Goal: Ask a question

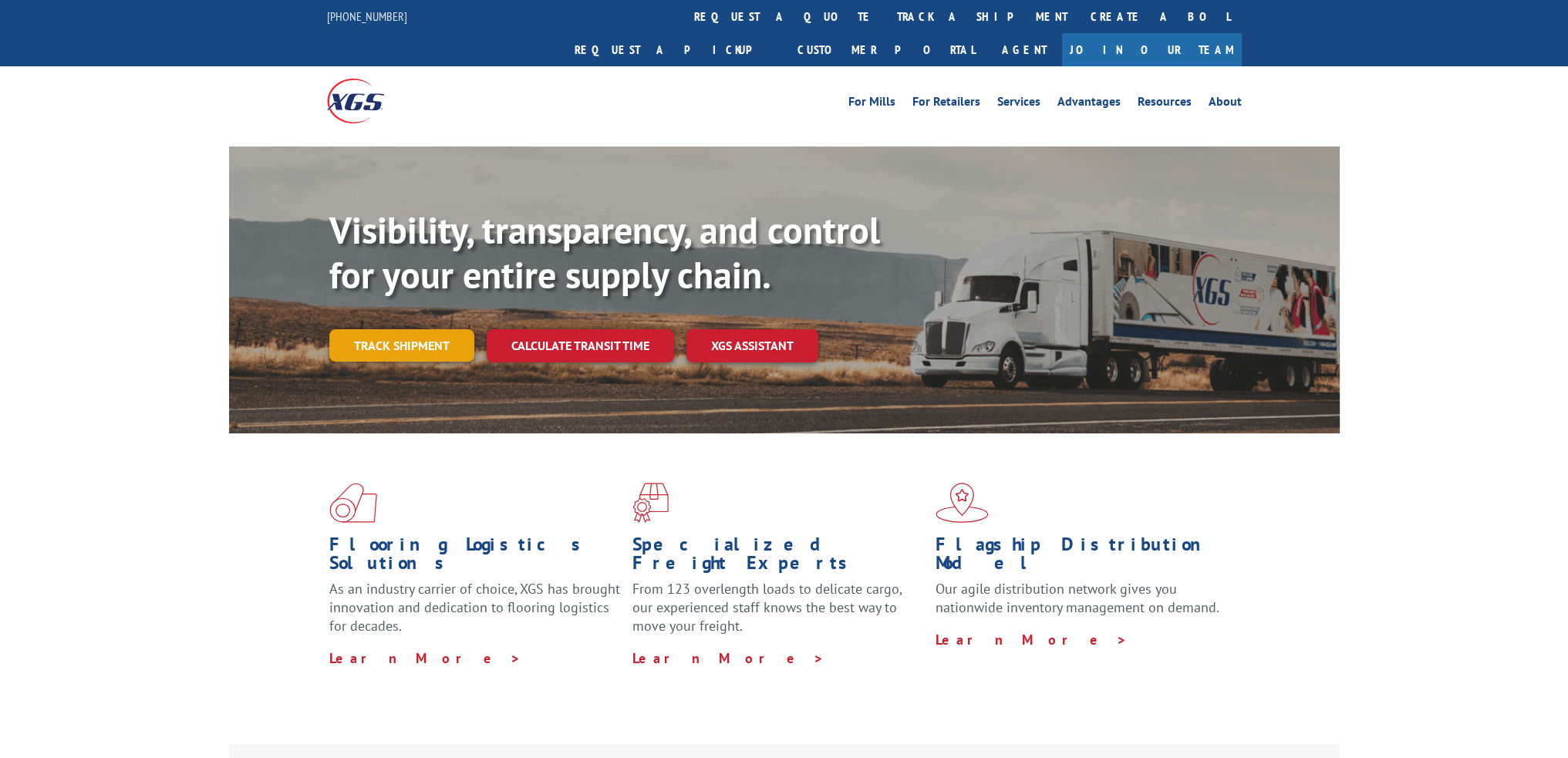
click at [397, 330] on link "Track shipment" at bounding box center [402, 345] width 145 height 32
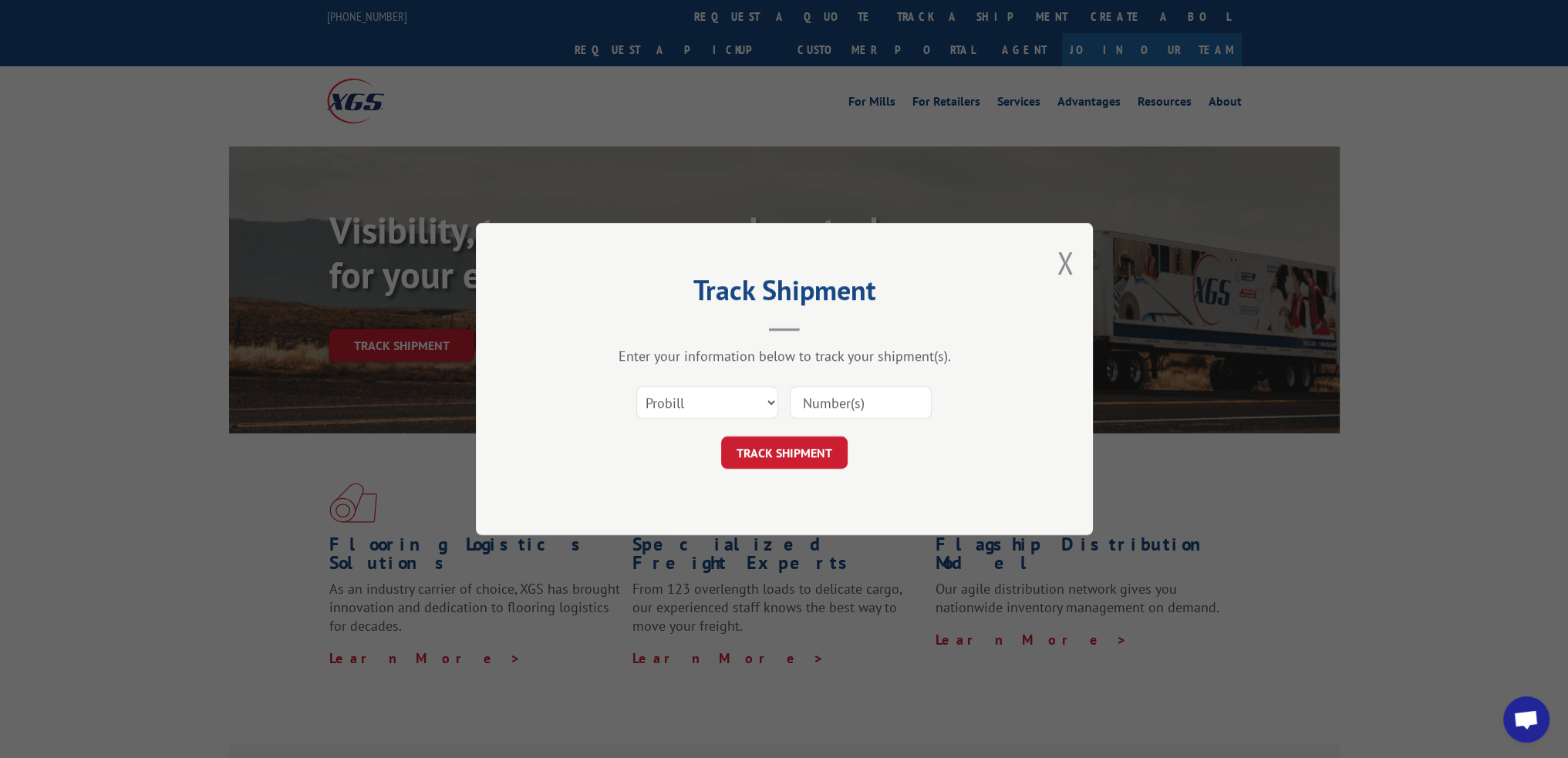
click at [842, 399] on input at bounding box center [860, 402] width 142 height 32
paste input "17258883"
type input "17258883"
click at [782, 445] on button "TRACK SHIPMENT" at bounding box center [784, 452] width 126 height 32
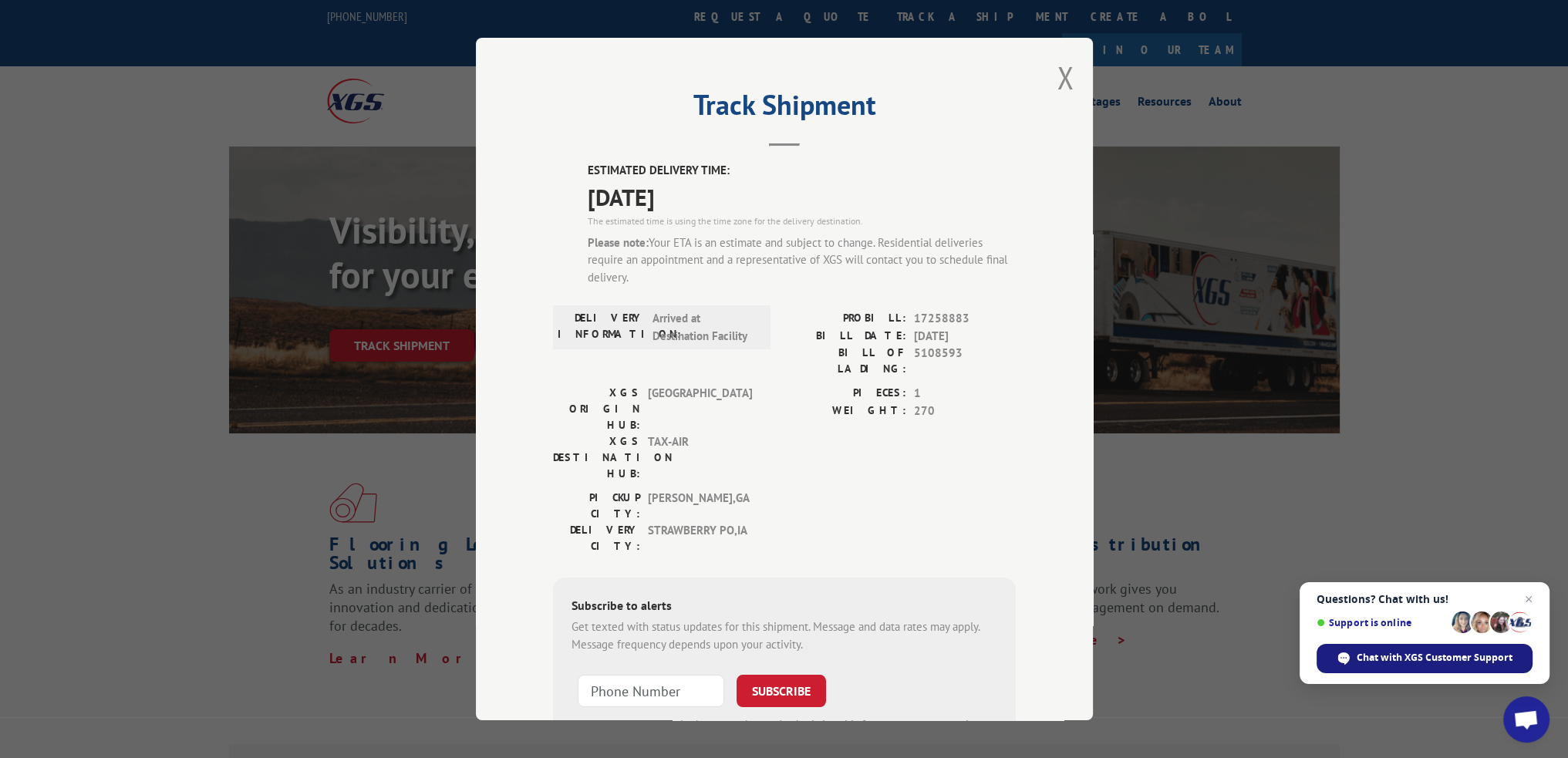
click at [1425, 653] on span "Chat with XGS Customer Support" at bounding box center [1434, 658] width 155 height 14
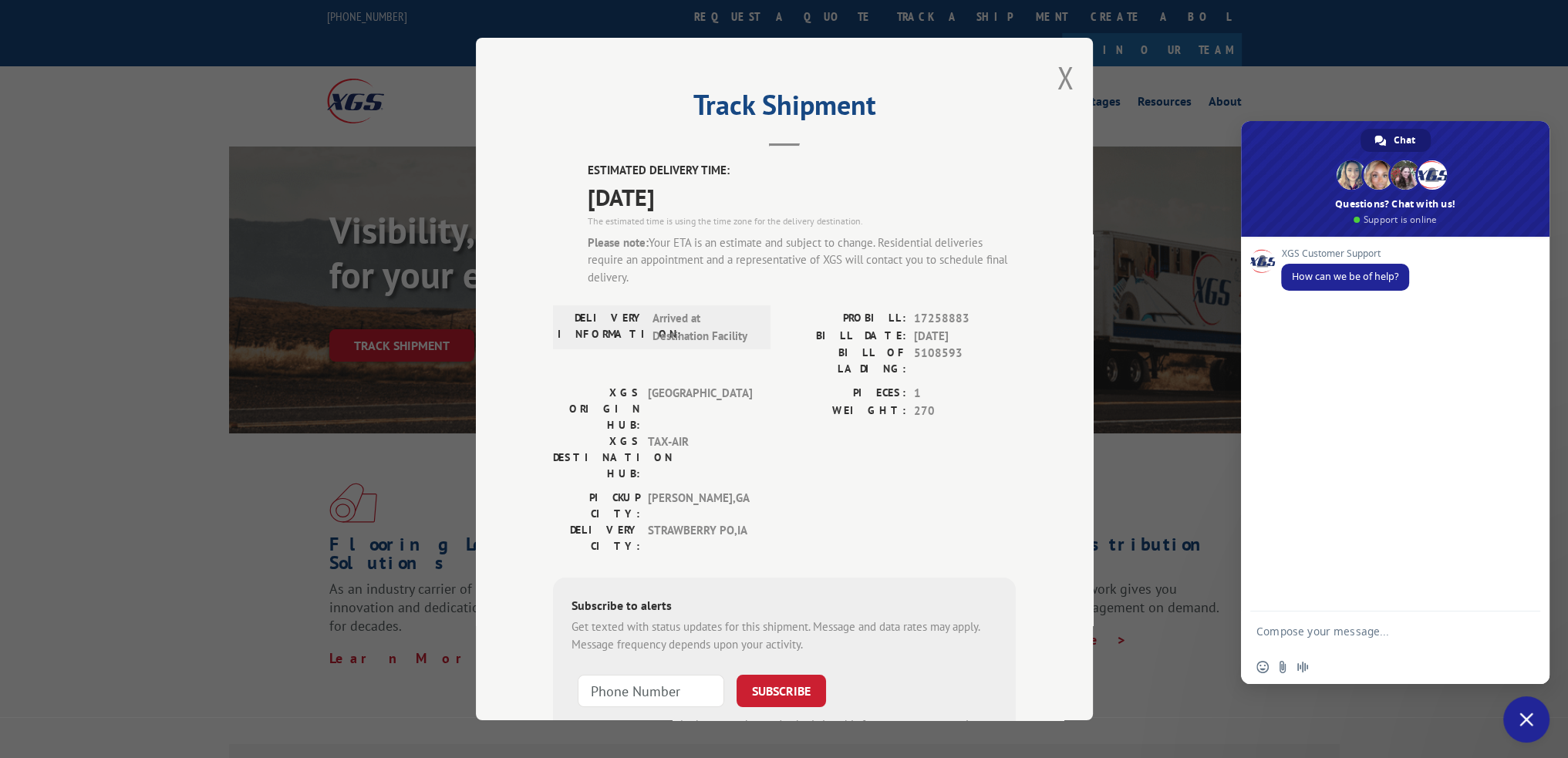
click at [1342, 636] on textarea "Compose your message..." at bounding box center [1379, 631] width 246 height 38
type textarea "Can you please tell me where my shipment is? The online shows very little."
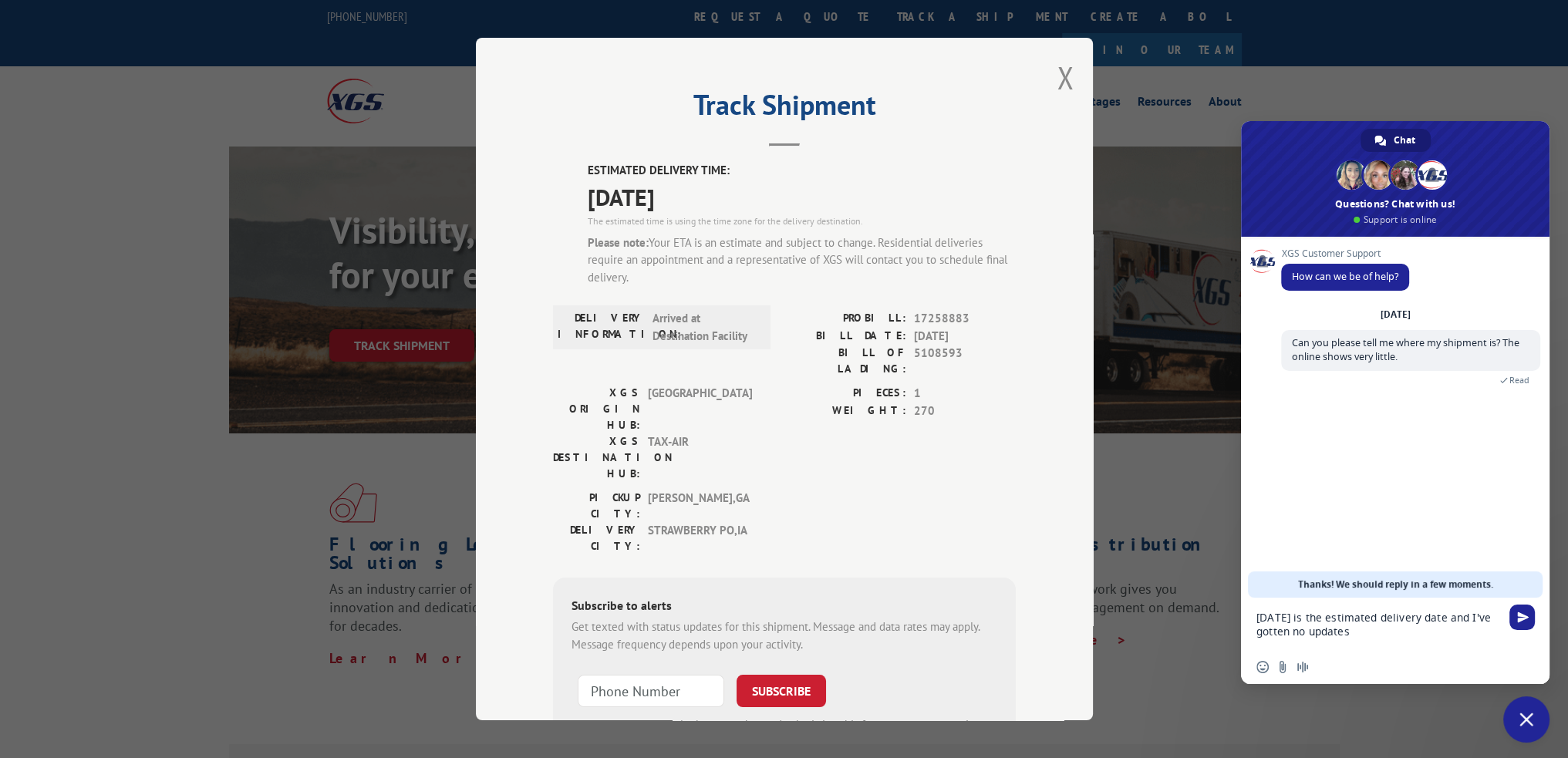
type textarea "[DATE] is the estimated delivery date and I've gotten no updates."
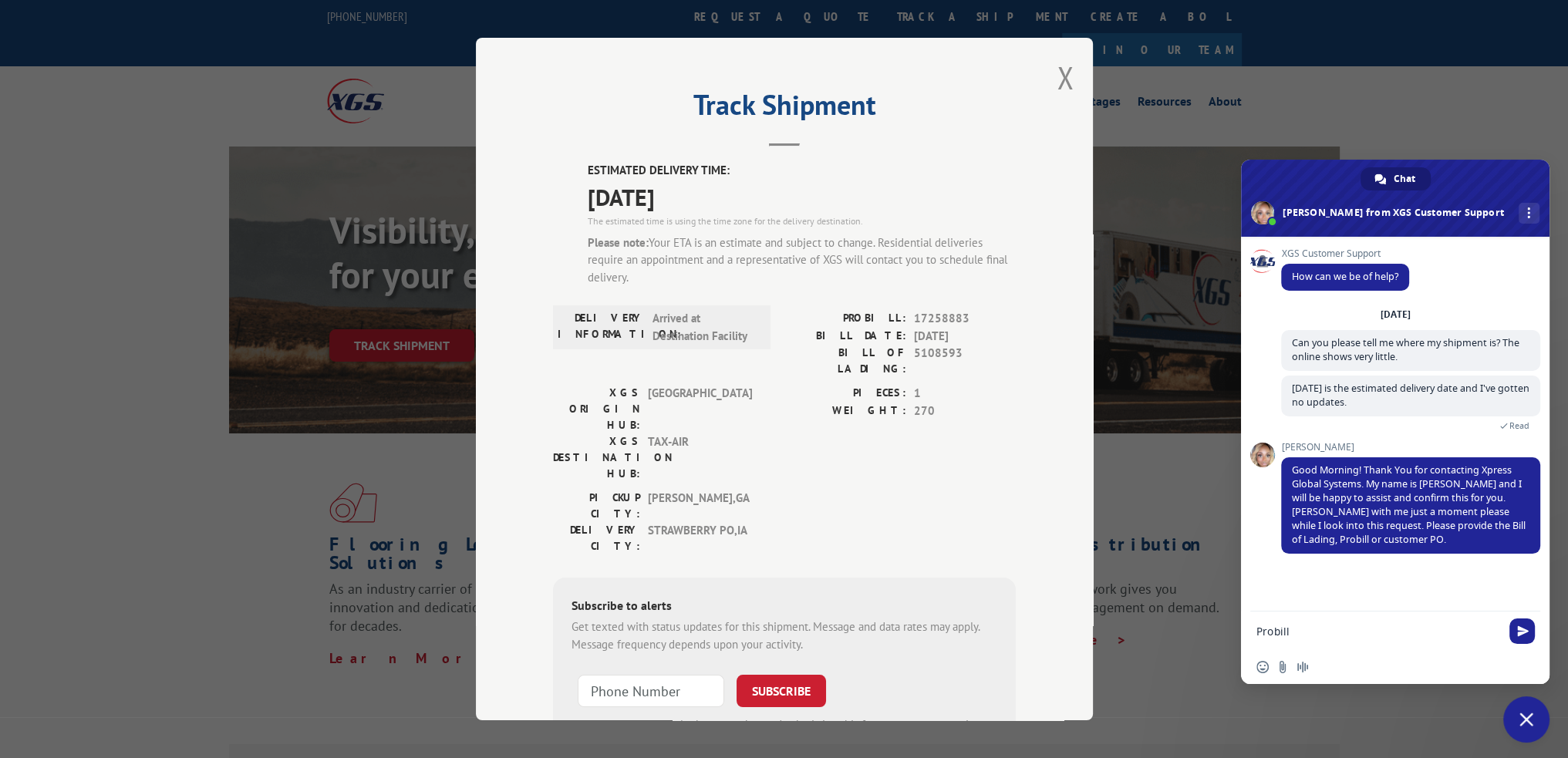
type textarea "Probill 17258883"
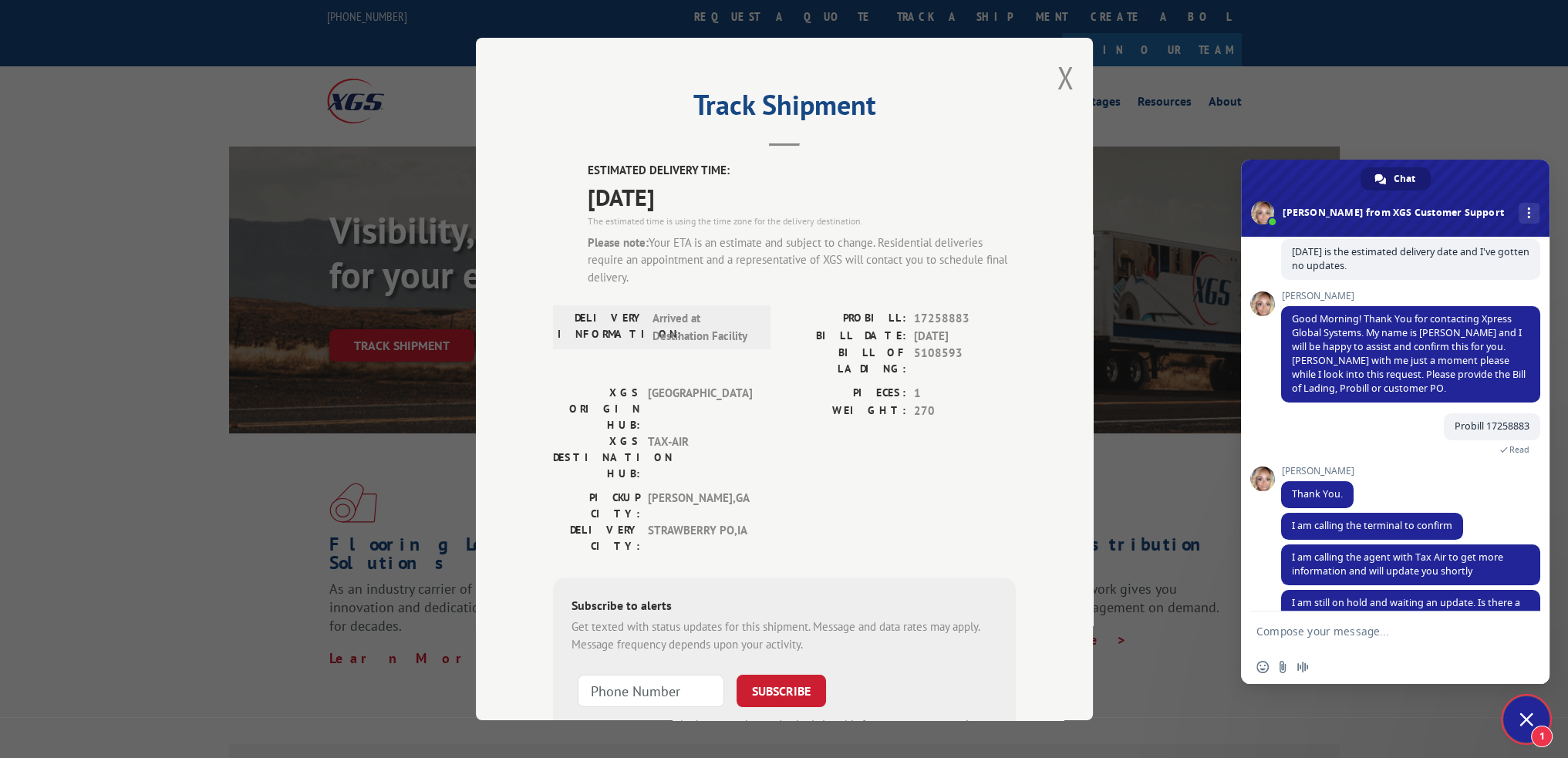
scroll to position [183, 0]
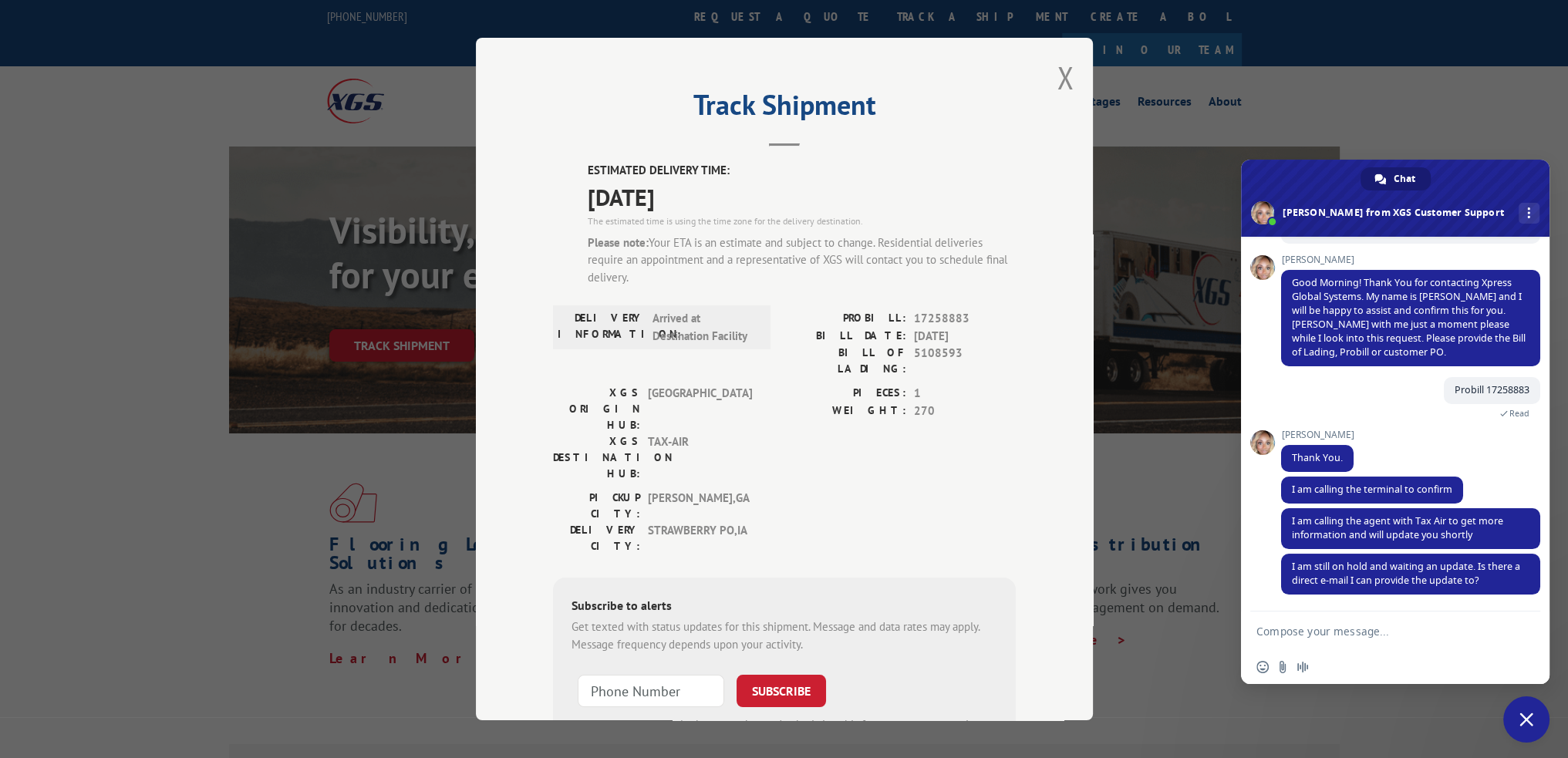
click at [1298, 627] on textarea "Compose your message..." at bounding box center [1379, 631] width 246 height 38
type textarea "Yes, [EMAIL_ADDRESS][DOMAIN_NAME]"
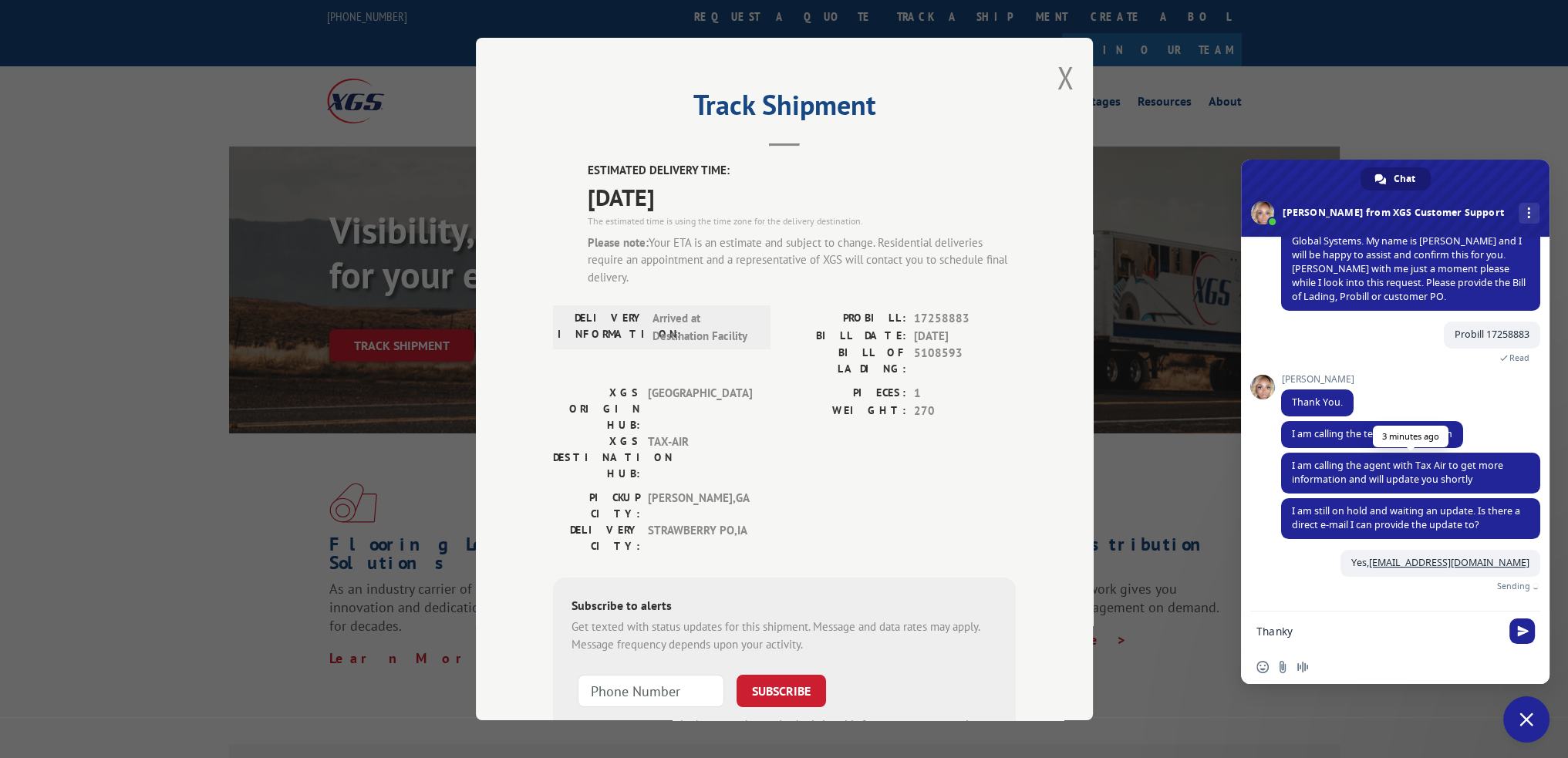
scroll to position [222, 0]
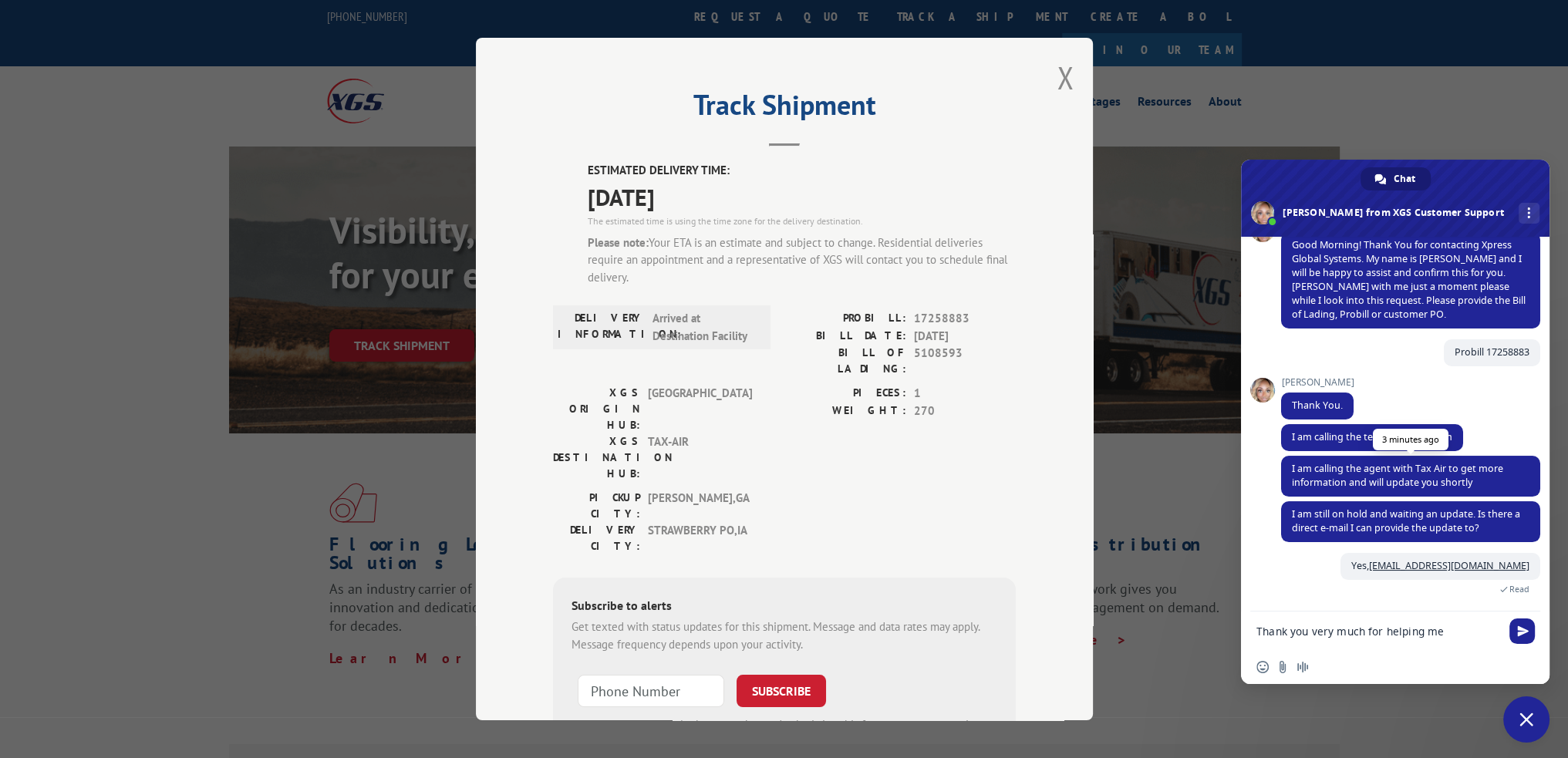
type textarea "Thank you very much for helping me!"
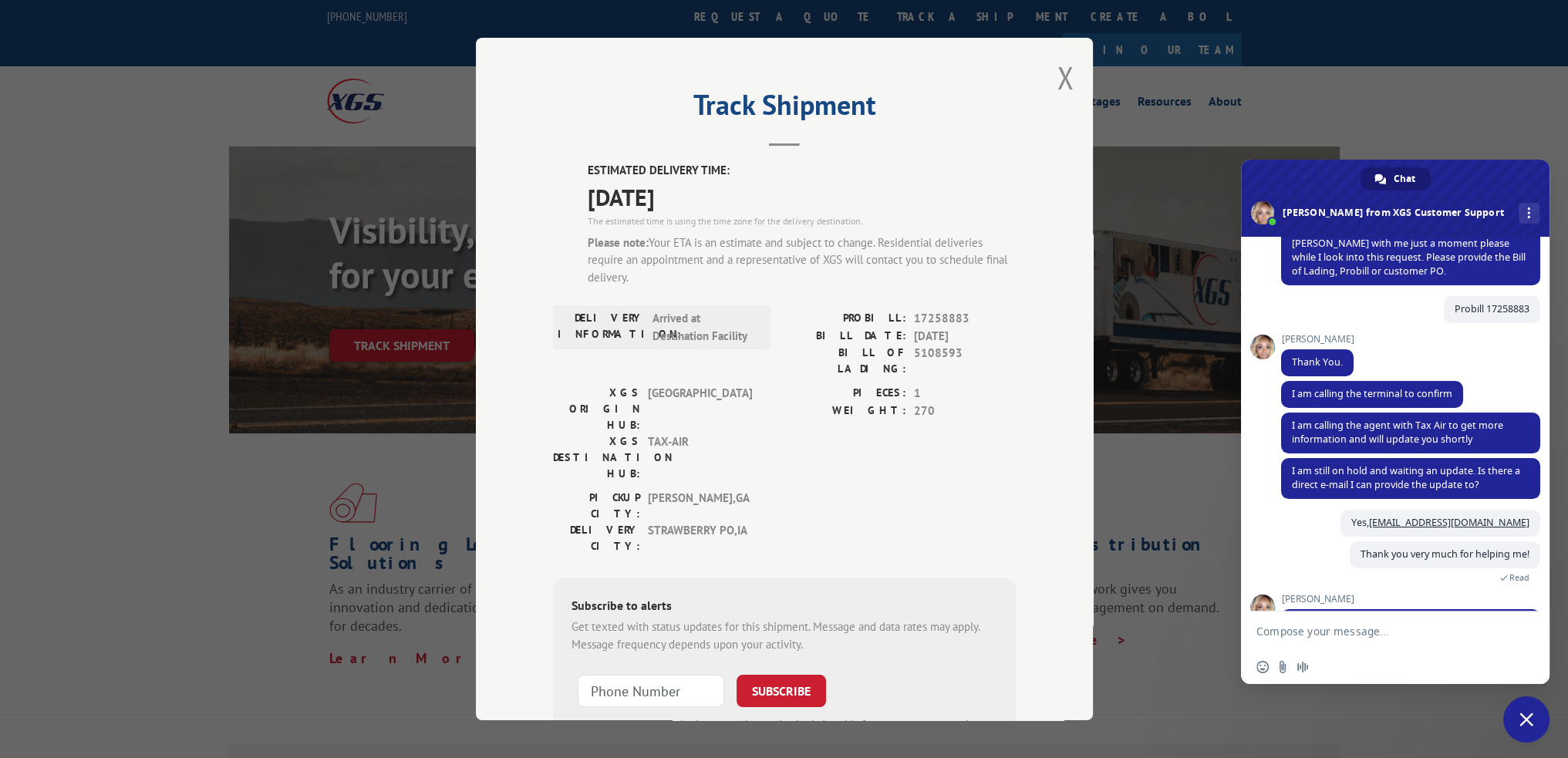
scroll to position [426, 0]
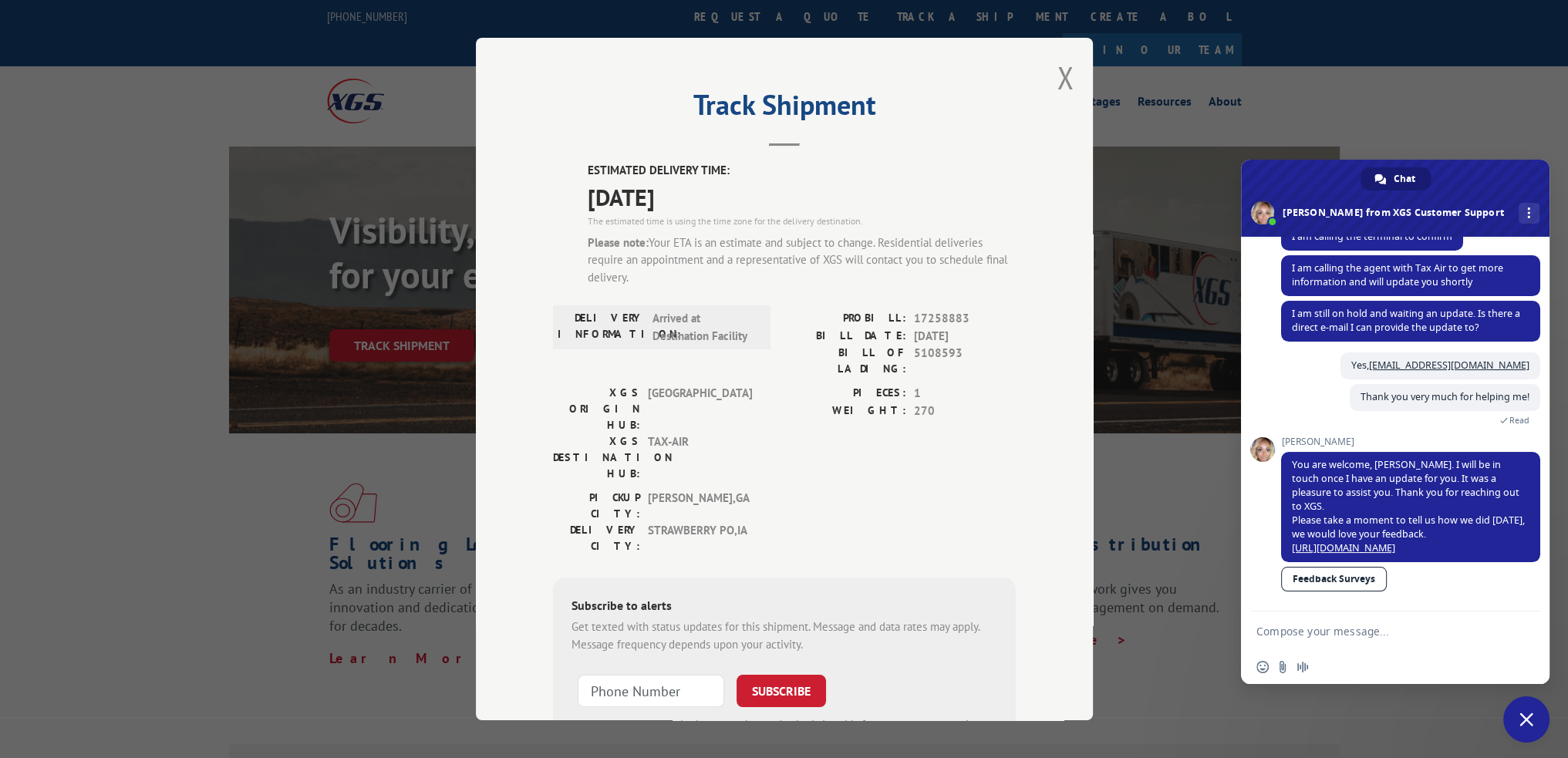
click at [1070, 69] on div "Track Shipment ESTIMATED DELIVERY TIME: [DATE] The estimated time is using the …" at bounding box center [784, 379] width 617 height 683
click at [1061, 70] on button "Close modal" at bounding box center [1065, 77] width 17 height 41
